Goal: Task Accomplishment & Management: Complete application form

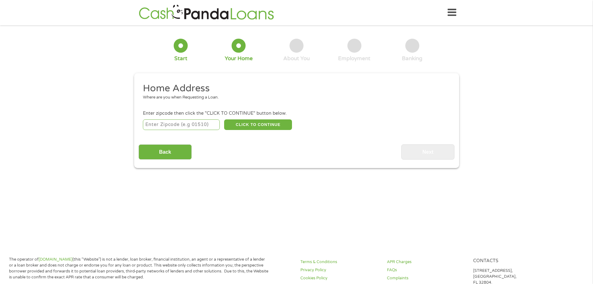
click at [206, 128] on input "number" at bounding box center [181, 124] width 77 height 11
type input "66207"
select select "[US_STATE]"
click at [244, 126] on button "CLICK TO CONTINUE" at bounding box center [258, 124] width 68 height 11
type input "66207"
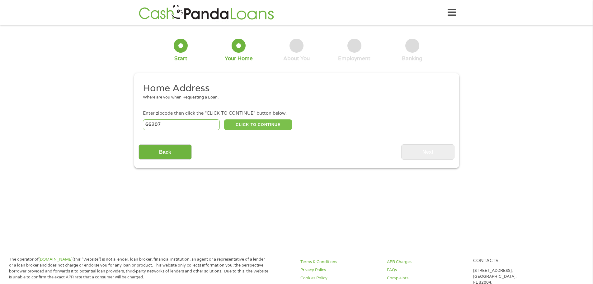
type input "[GEOGRAPHIC_DATA]"
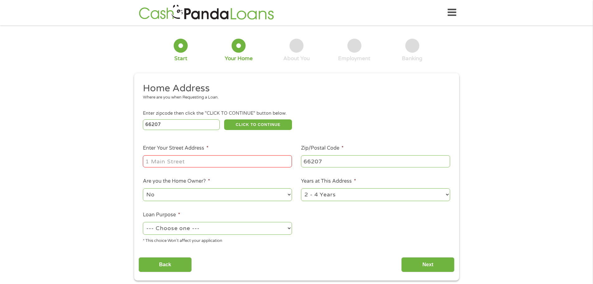
click at [187, 161] on input "Enter Your Street Address *" at bounding box center [217, 161] width 149 height 12
type input "[STREET_ADDRESS]"
click at [271, 186] on li "Are you the Home Owner? * No Yes" at bounding box center [218, 189] width 158 height 25
click at [268, 189] on select "No Yes" at bounding box center [217, 194] width 149 height 13
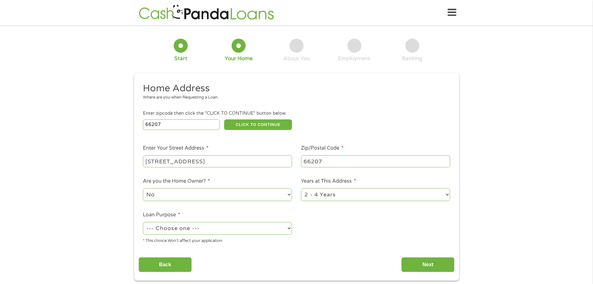
click at [325, 196] on select "1 Year or less 1 - 2 Years 2 - 4 Years Over 4 Years" at bounding box center [375, 194] width 149 height 13
select select "60months"
click at [301, 188] on select "1 Year or less 1 - 2 Years 2 - 4 Years Over 4 Years" at bounding box center [375, 194] width 149 height 13
click at [251, 230] on select "--- Choose one --- Pay Bills Debt Consolidation Home Improvement Major Purchase…" at bounding box center [217, 228] width 149 height 13
select select "paybills"
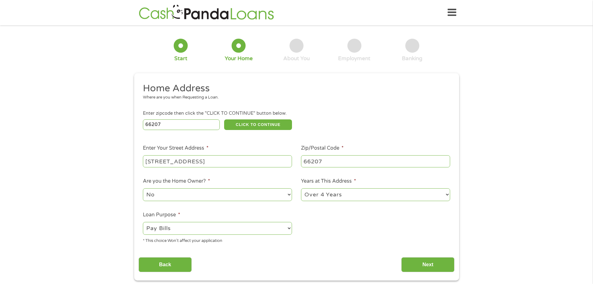
click at [143, 222] on select "--- Choose one --- Pay Bills Debt Consolidation Home Improvement Major Purchase…" at bounding box center [217, 228] width 149 height 13
click at [431, 271] on input "Next" at bounding box center [427, 264] width 53 height 15
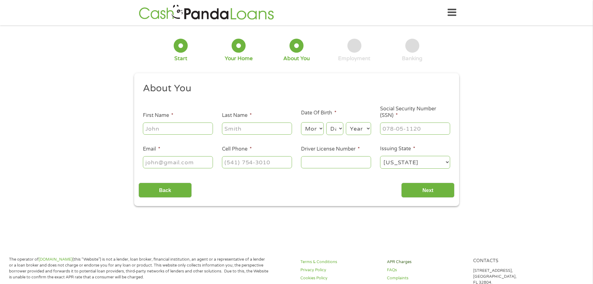
scroll to position [2, 2]
click at [186, 123] on input "First Name *" at bounding box center [178, 128] width 70 height 12
type input "[PERSON_NAME]"
type input "[EMAIL_ADDRESS][DOMAIN_NAME]"
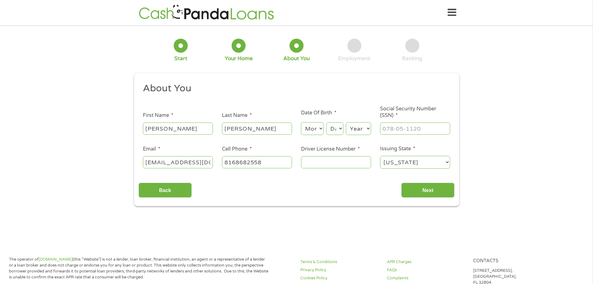
type input "[PHONE_NUMBER]"
click at [314, 127] on select "Month 1 2 3 4 5 6 7 8 9 10 11 12" at bounding box center [312, 128] width 23 height 13
select select "9"
click at [301, 122] on select "Month 1 2 3 4 5 6 7 8 9 10 11 12" at bounding box center [312, 128] width 23 height 13
click at [332, 132] on select "Day 1 2 3 4 5 6 7 8 9 10 11 12 13 14 15 16 17 18 19 20 21 22 23 24 25 26 27 28 …" at bounding box center [334, 128] width 17 height 13
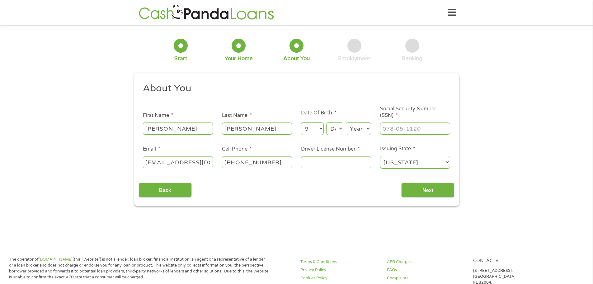
select select "15"
click at [326, 122] on select "Day 1 2 3 4 5 6 7 8 9 10 11 12 13 14 15 16 17 18 19 20 21 22 23 24 25 26 27 28 …" at bounding box center [334, 128] width 17 height 13
click at [357, 125] on select "Year [DATE] 2006 2005 2004 2003 2002 2001 2000 1999 1998 1997 1996 1995 1994 19…" at bounding box center [358, 128] width 25 height 13
select select "1977"
click at [346, 122] on select "Year [DATE] 2006 2005 2004 2003 2002 2001 2000 1999 1998 1997 1996 1995 1994 19…" at bounding box center [358, 128] width 25 height 13
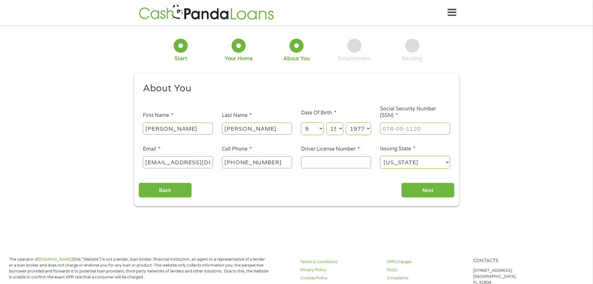
type input "___-__-____"
click at [418, 125] on input "___-__-____" at bounding box center [415, 128] width 70 height 12
click at [396, 128] on input "___-__-____" at bounding box center [415, 128] width 70 height 12
click at [380, 124] on li "Social Security Number (SSN) *" at bounding box center [415, 121] width 79 height 30
click at [386, 127] on input "___-__-____" at bounding box center [415, 128] width 70 height 12
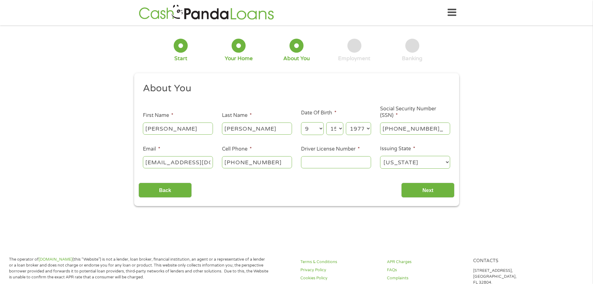
type input "573-67-2670"
click at [352, 159] on input "Driver License Number *" at bounding box center [336, 162] width 70 height 12
type input "K02226076"
click at [433, 186] on input "Next" at bounding box center [427, 189] width 53 height 15
click at [434, 192] on input "Next" at bounding box center [427, 189] width 53 height 15
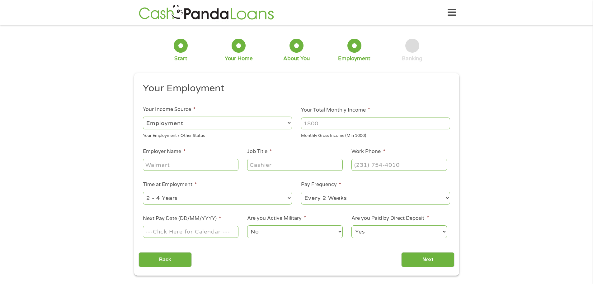
click at [220, 161] on input "Employer Name *" at bounding box center [190, 165] width 95 height 12
type input "Axcet"
click at [322, 127] on input "Your Total Monthly Income *" at bounding box center [375, 123] width 149 height 12
type input "7167"
click at [310, 165] on input "Job Title *" at bounding box center [294, 165] width 95 height 12
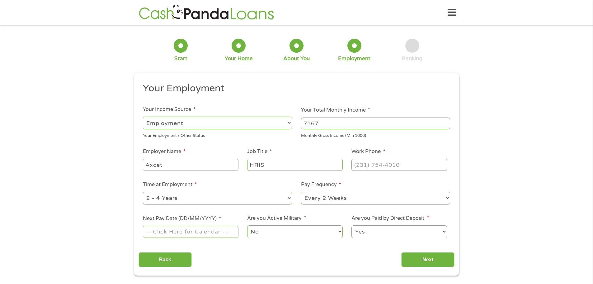
type input "HRIS"
click at [375, 168] on input "(___) ___-____" at bounding box center [399, 165] width 95 height 12
click at [357, 162] on input "(___) ___-____" at bounding box center [399, 165] width 95 height 12
type input "[PHONE_NUMBER]"
click at [280, 196] on select "--- Choose one --- 1 Year or less 1 - 2 Years 2 - 4 Years Over 4 Years" at bounding box center [217, 198] width 149 height 13
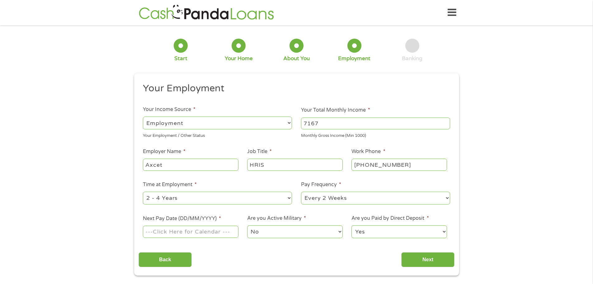
select select "60months"
click at [143, 192] on select "--- Choose one --- 1 Year or less 1 - 2 Years 2 - 4 Years Over 4 Years" at bounding box center [217, 198] width 149 height 13
click at [344, 201] on select "--- Choose one --- Every 2 Weeks Every Week Monthly Semi-Monthly" at bounding box center [375, 198] width 149 height 13
select select "weekly"
click at [301, 192] on select "--- Choose one --- Every 2 Weeks Every Week Monthly Semi-Monthly" at bounding box center [375, 198] width 149 height 13
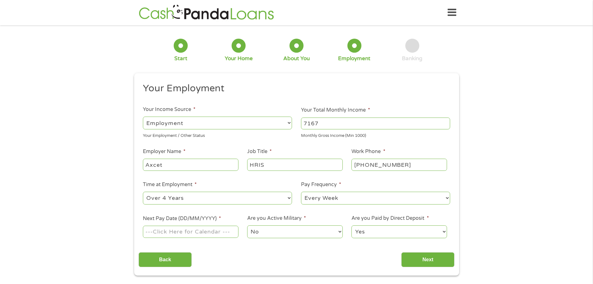
click at [182, 233] on input "Next Pay Date (DD/MM/YYYY) *" at bounding box center [190, 231] width 95 height 12
type input "[DATE]"
click at [261, 227] on select "No Yes" at bounding box center [294, 231] width 95 height 13
click at [402, 232] on select "Yes No" at bounding box center [399, 231] width 95 height 13
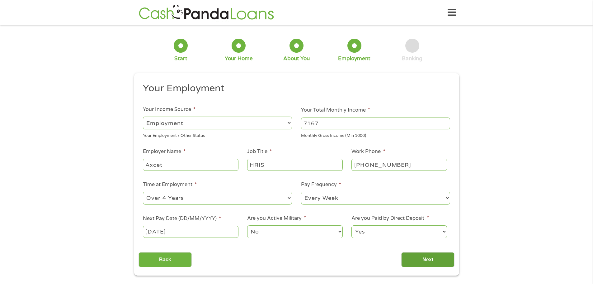
click at [427, 256] on input "Next" at bounding box center [427, 259] width 53 height 15
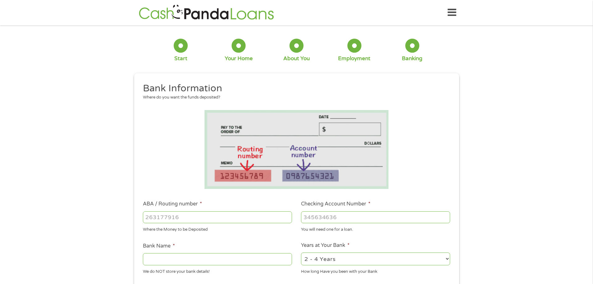
click at [211, 217] on input "ABA / Routing number *" at bounding box center [217, 217] width 149 height 12
type input "101100045"
type input "BANK OF AMERICA NA"
type input "101100045"
click at [349, 222] on input "Checking Account Number *" at bounding box center [375, 217] width 149 height 12
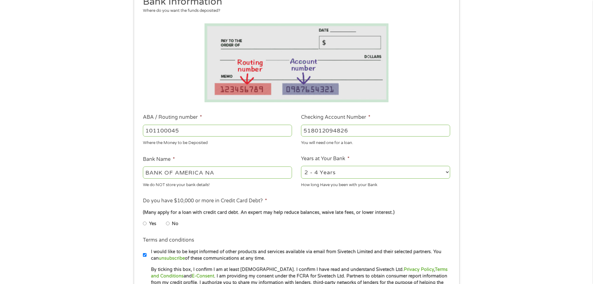
scroll to position [93, 0]
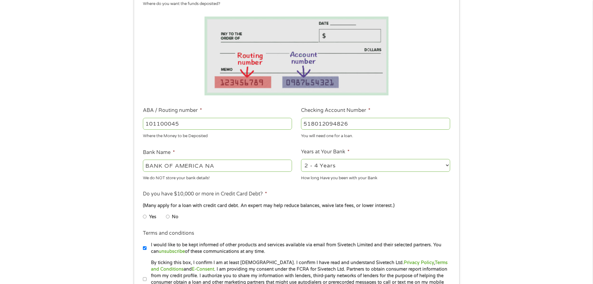
type input "518012094826"
click at [172, 215] on label "No" at bounding box center [175, 216] width 7 height 7
click at [170, 215] on input "No" at bounding box center [168, 216] width 4 height 10
radio input "true"
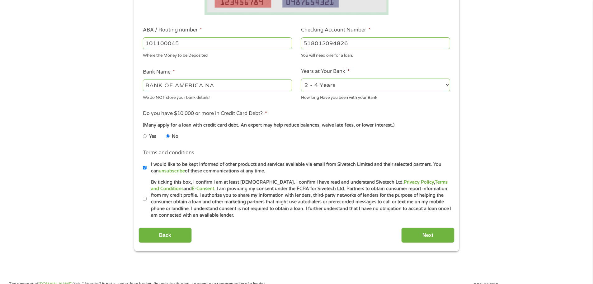
scroll to position [187, 0]
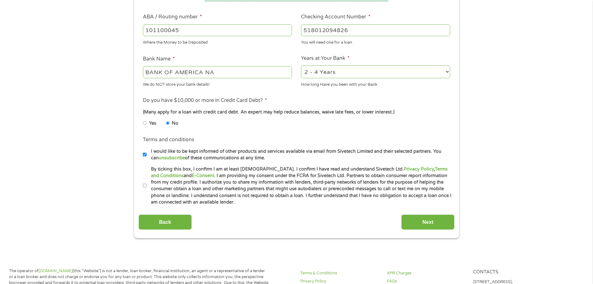
click at [145, 150] on input "I would like to be kept informed of other products and services available via e…" at bounding box center [145, 154] width 4 height 10
checkbox input "false"
click at [437, 218] on input "Next" at bounding box center [427, 221] width 53 height 15
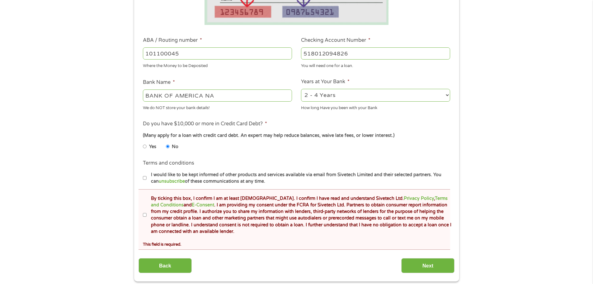
click at [141, 213] on li "Terms and conditions * By ticking this box, I confirm I am at least [DEMOGRAPHI…" at bounding box center [295, 219] width 312 height 60
click at [145, 215] on input "By ticking this box, I confirm I am at least [DEMOGRAPHIC_DATA]. I confirm I ha…" at bounding box center [145, 215] width 4 height 10
checkbox input "true"
click at [433, 267] on input "Next" at bounding box center [427, 265] width 53 height 15
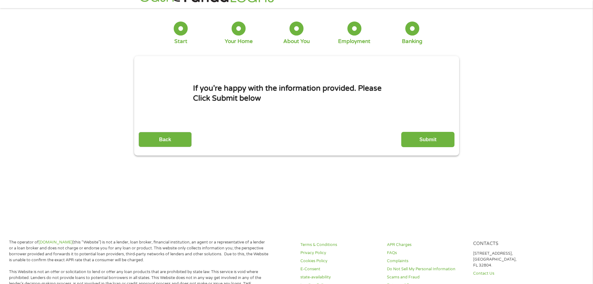
scroll to position [0, 0]
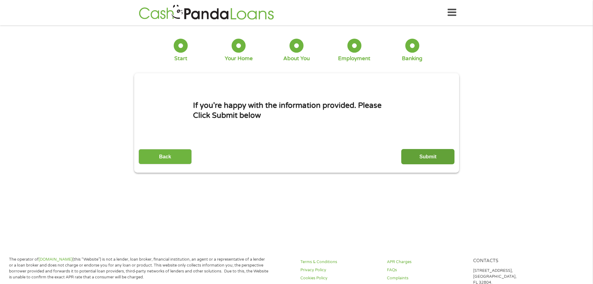
click at [413, 157] on input "Submit" at bounding box center [427, 156] width 53 height 15
